Goal: Information Seeking & Learning: Compare options

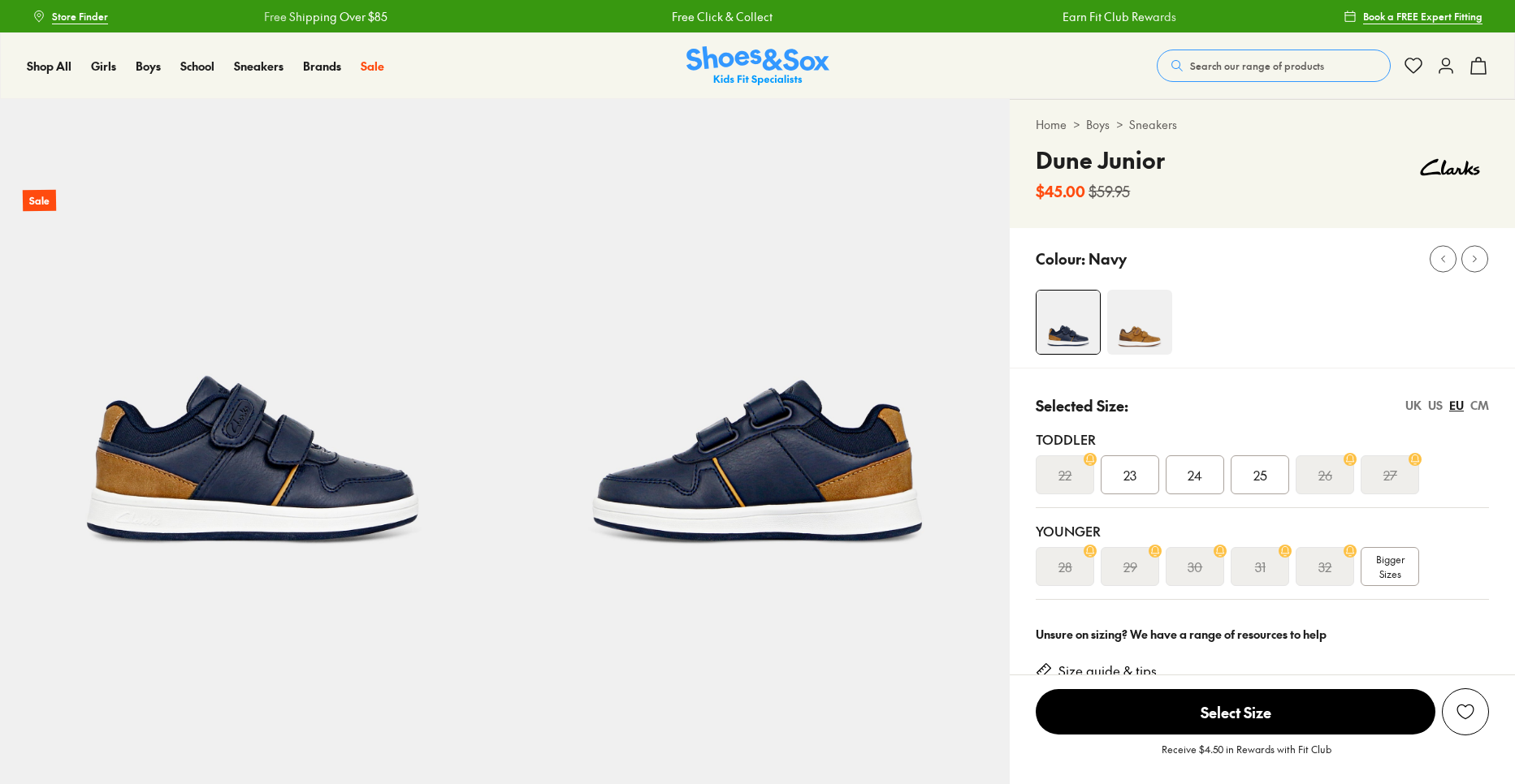
select select "*"
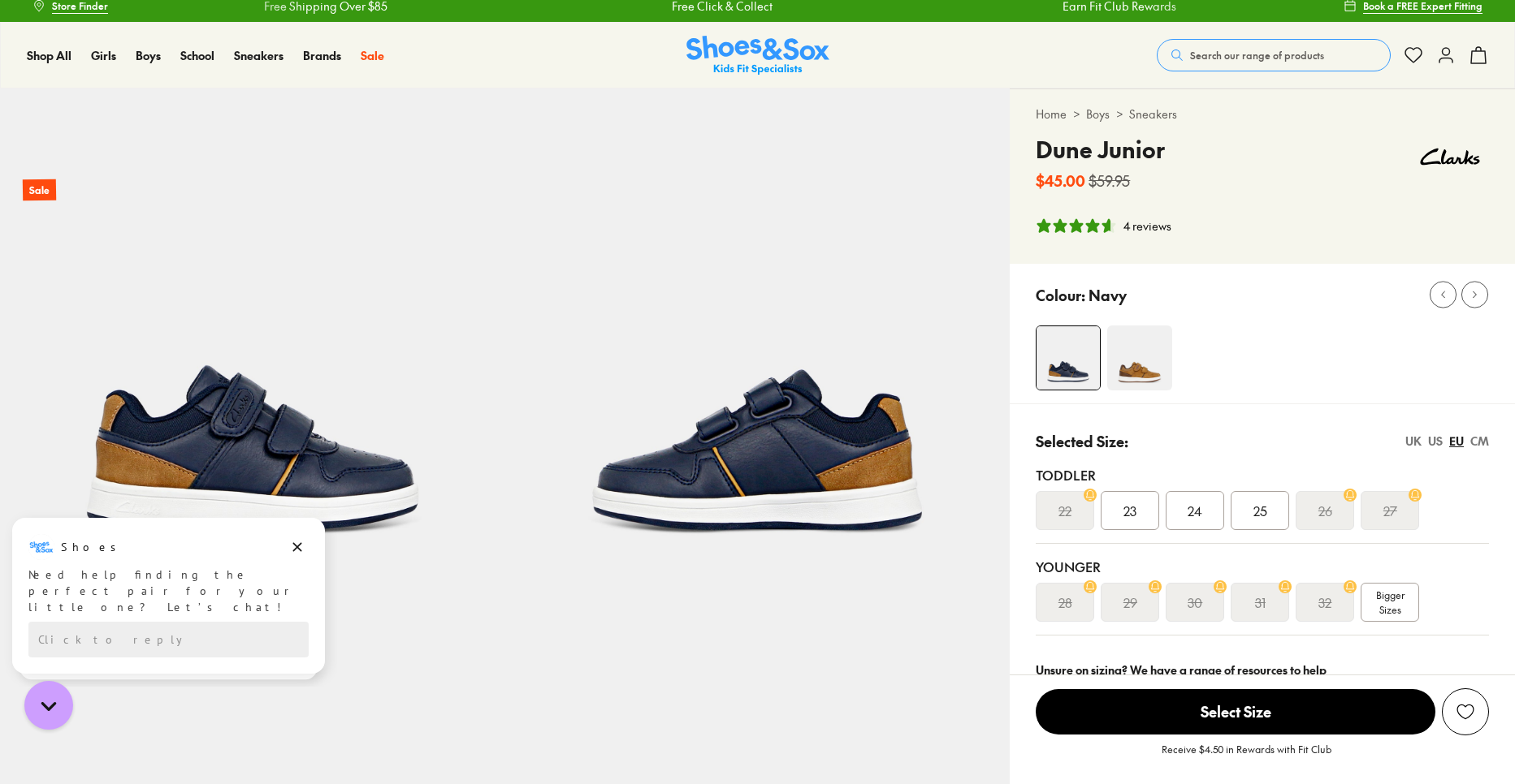
scroll to position [25, 0]
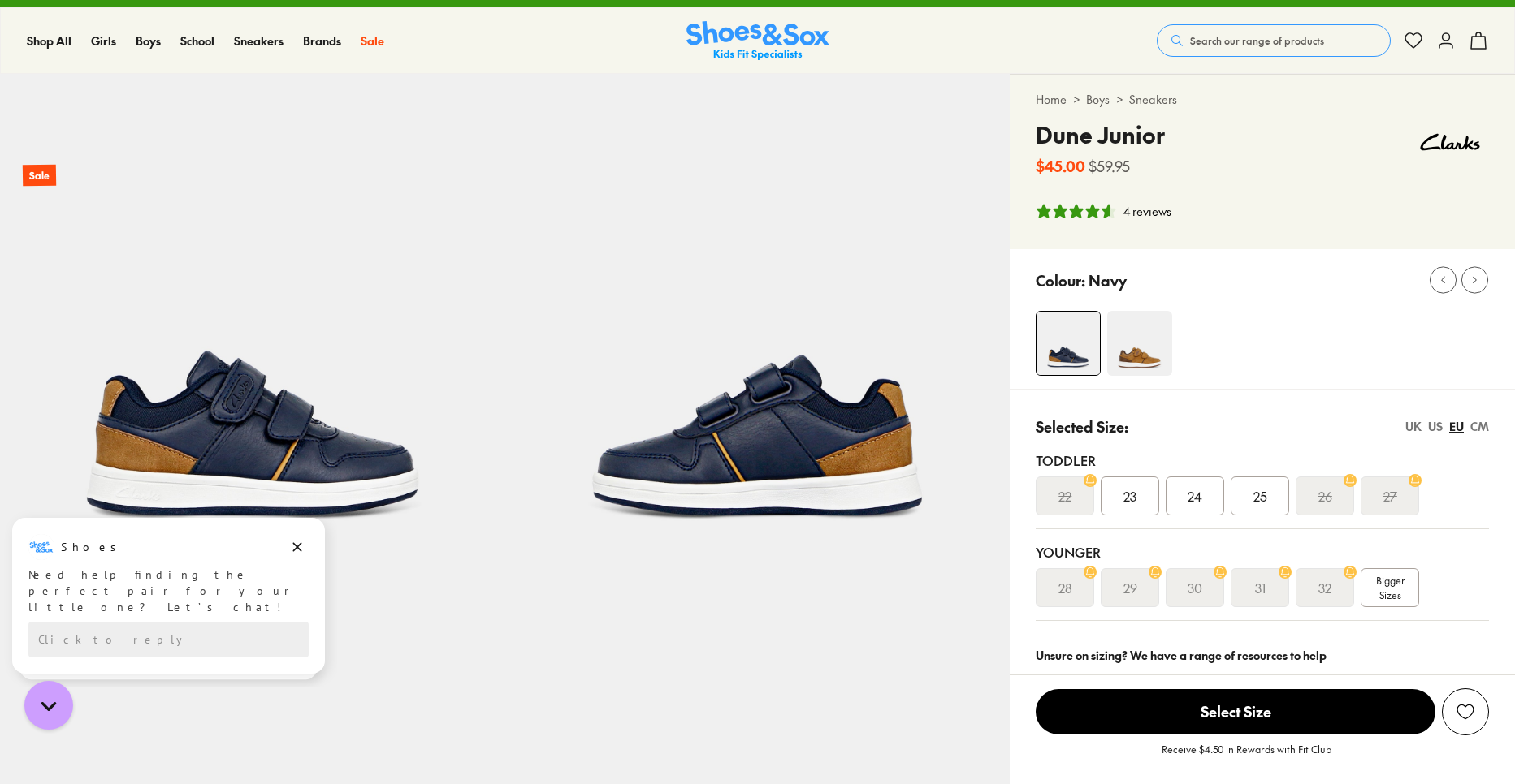
click at [1148, 371] on img at bounding box center [1139, 344] width 65 height 65
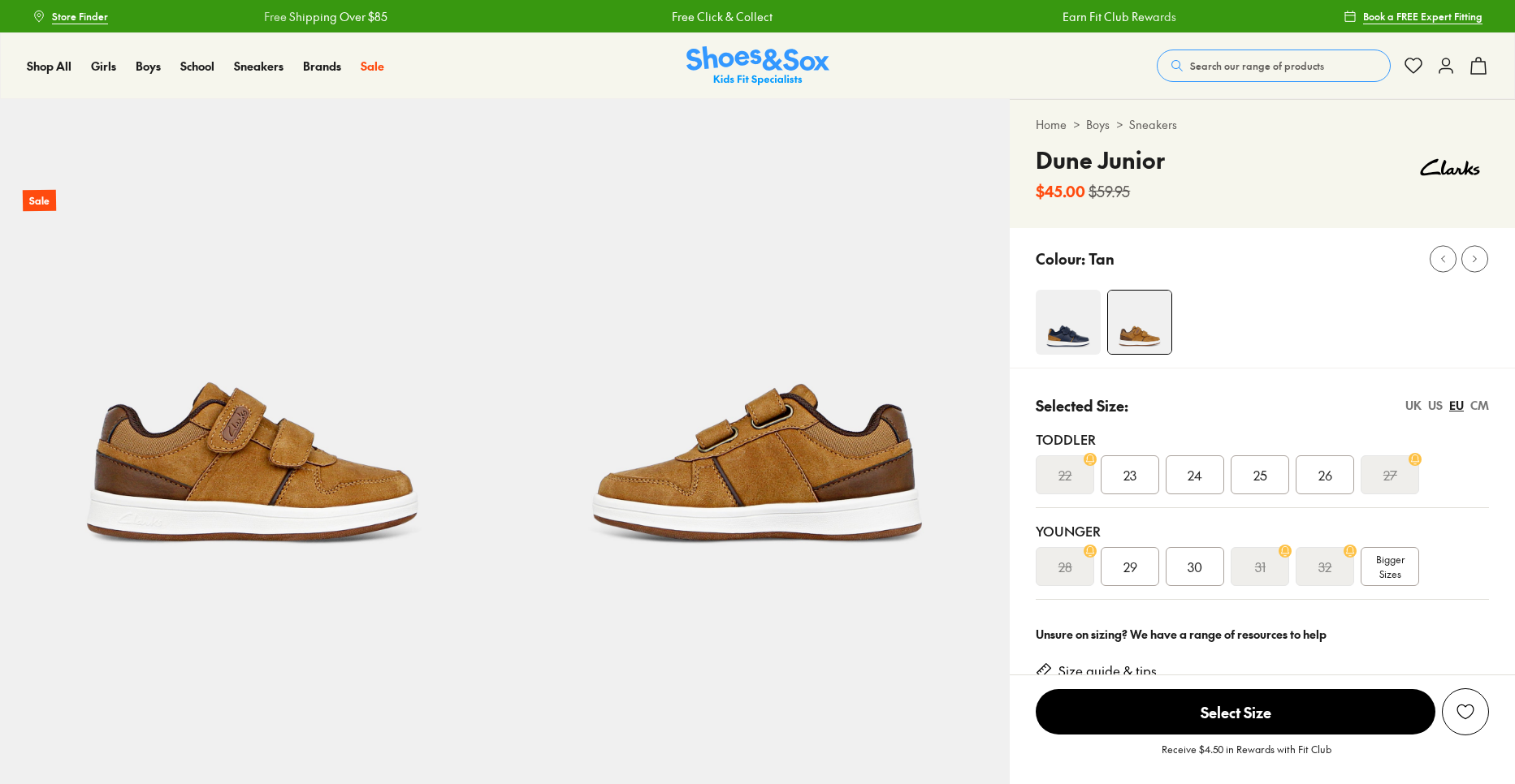
scroll to position [3, 0]
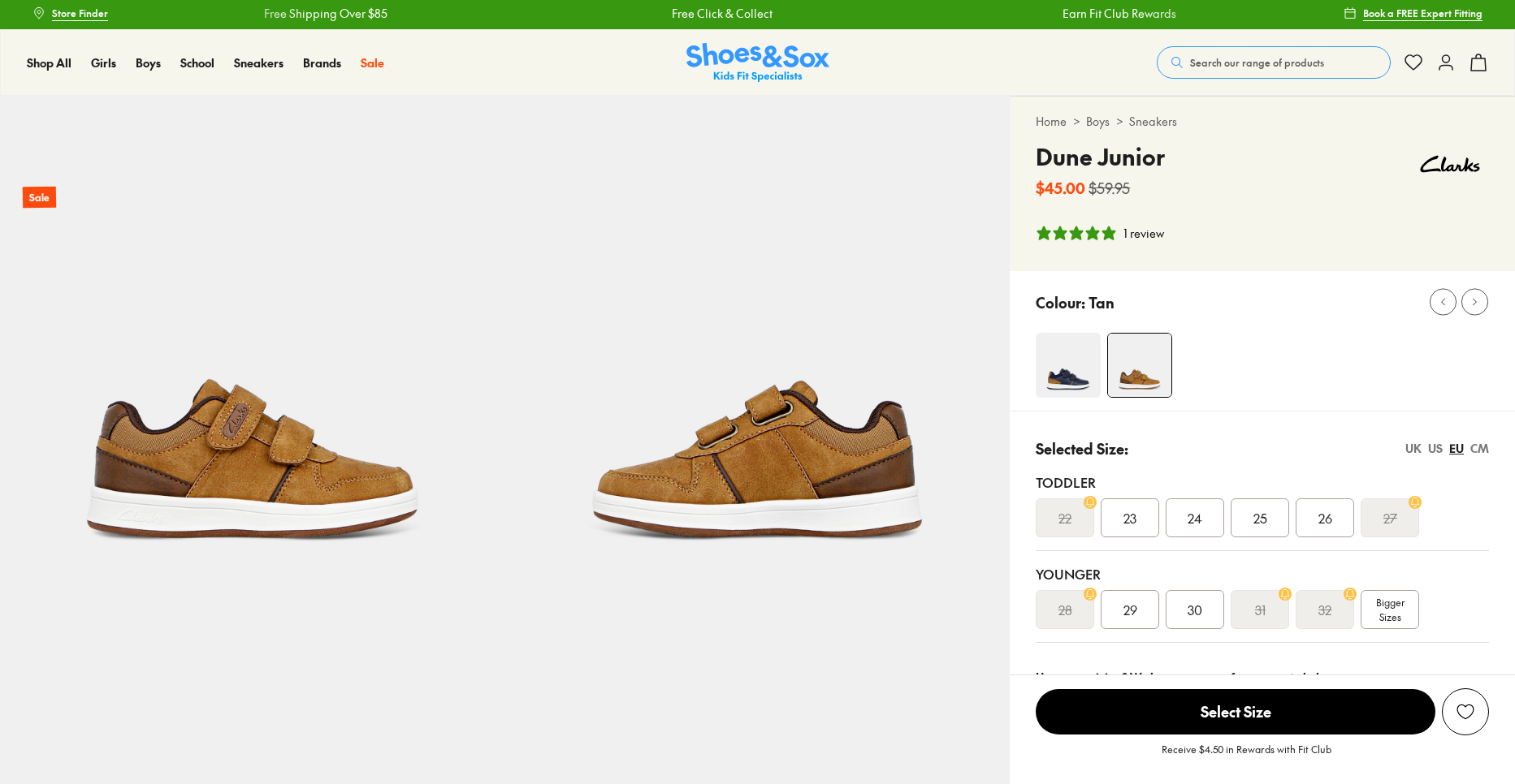
select select "*"
click at [1065, 371] on img at bounding box center [1068, 366] width 65 height 65
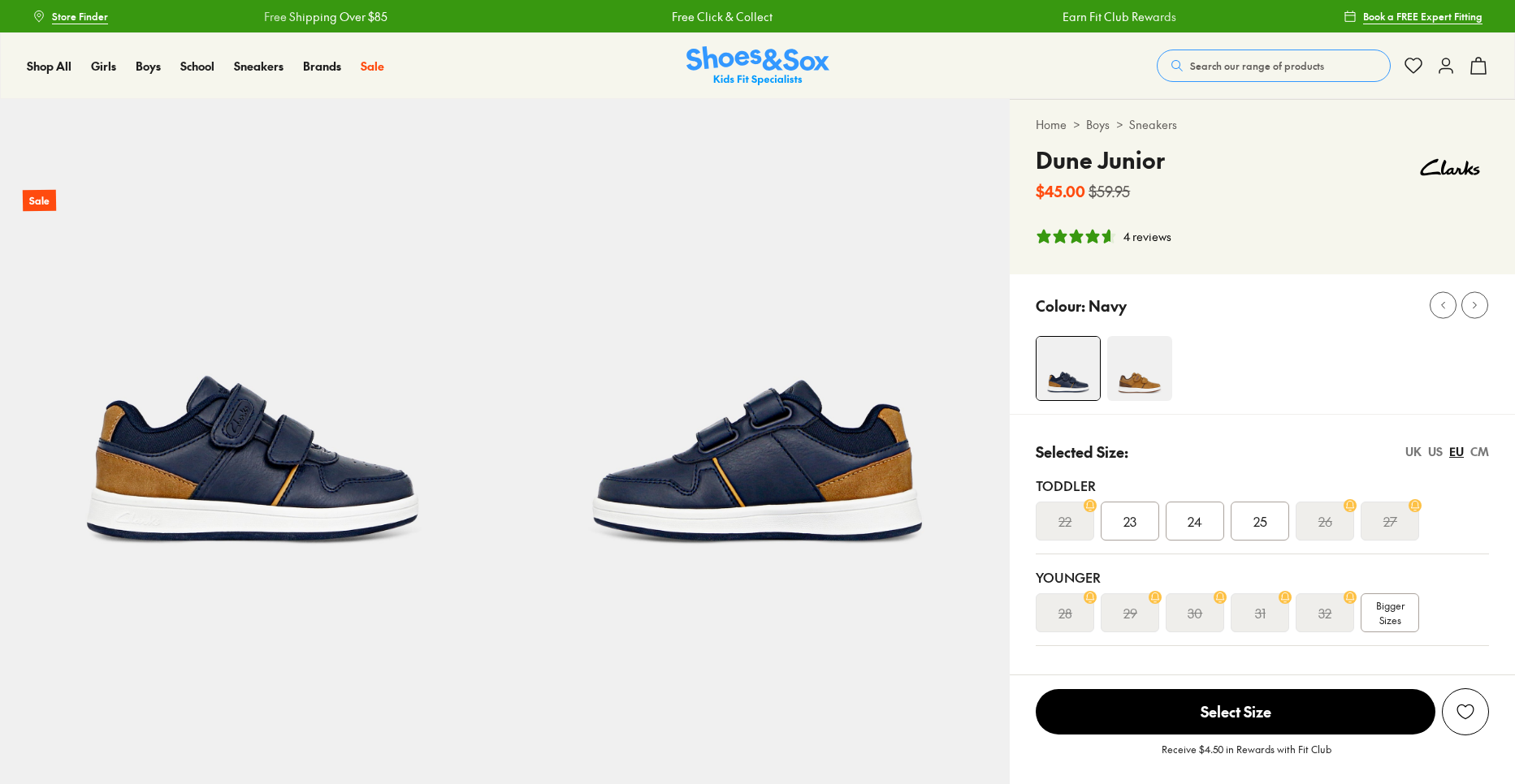
select select "*"
